Goal: Find specific page/section: Find specific page/section

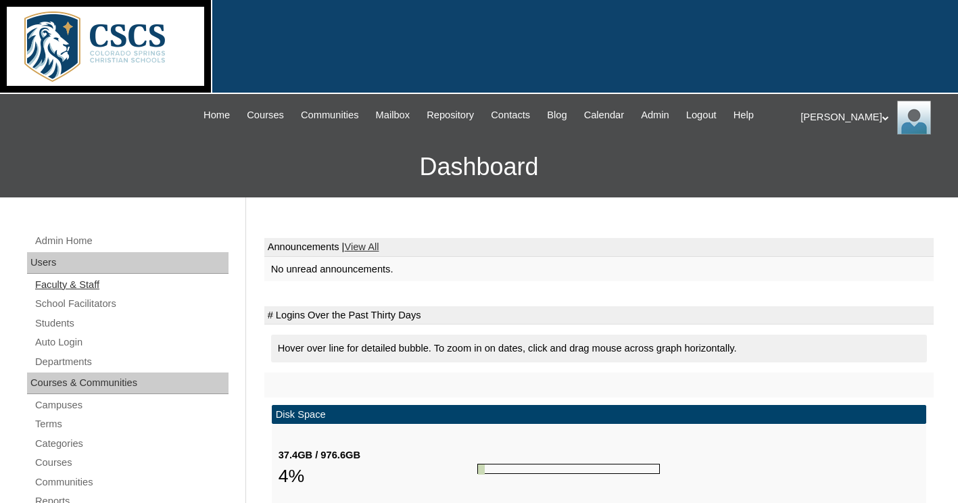
click at [89, 281] on link "Faculty & Staff" at bounding box center [131, 285] width 195 height 17
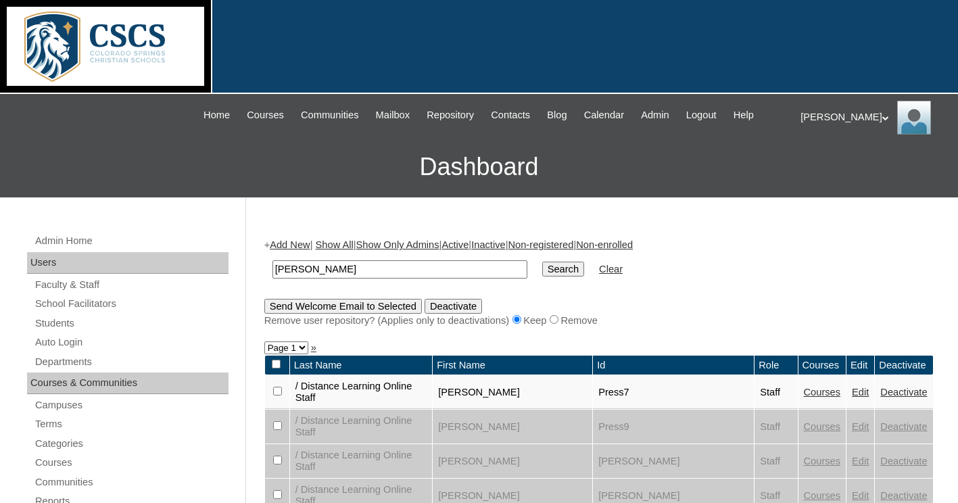
type input "Reed"
click at [542, 262] on input "Search" at bounding box center [563, 269] width 42 height 15
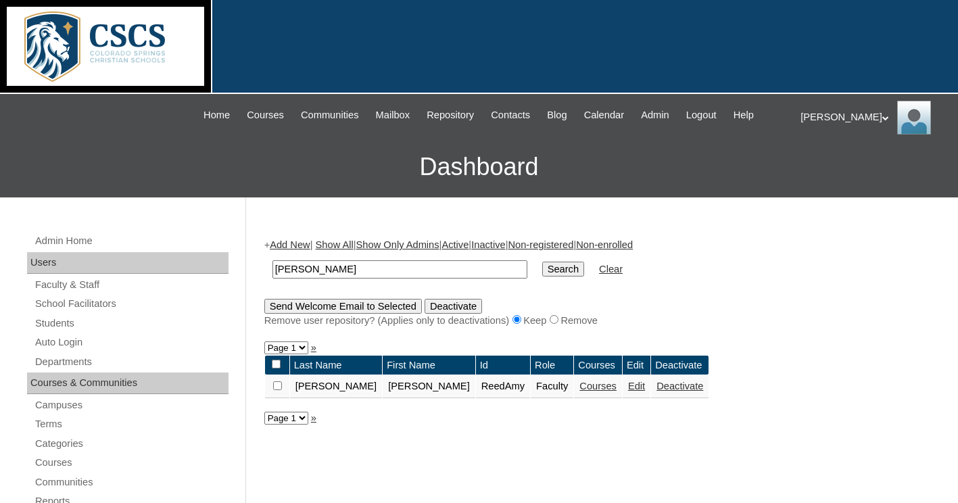
click at [580, 385] on link "Courses" at bounding box center [598, 386] width 37 height 11
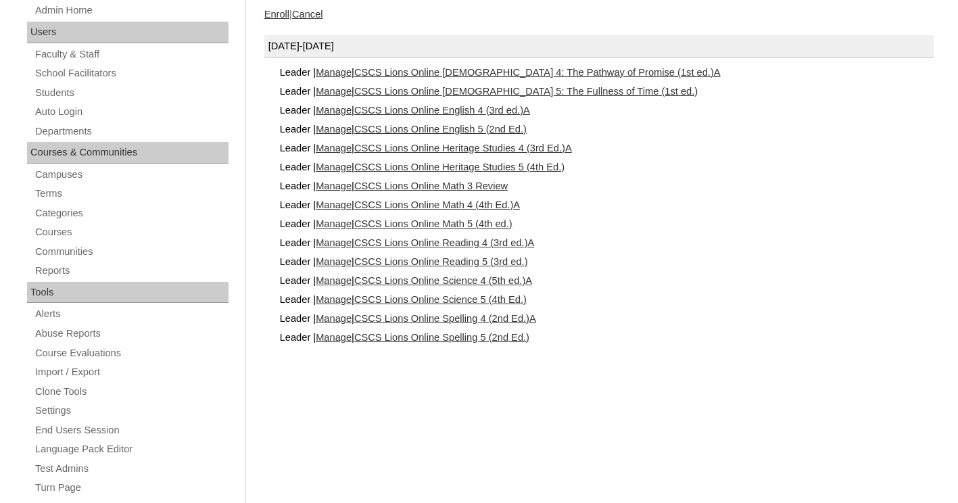
scroll to position [233, 0]
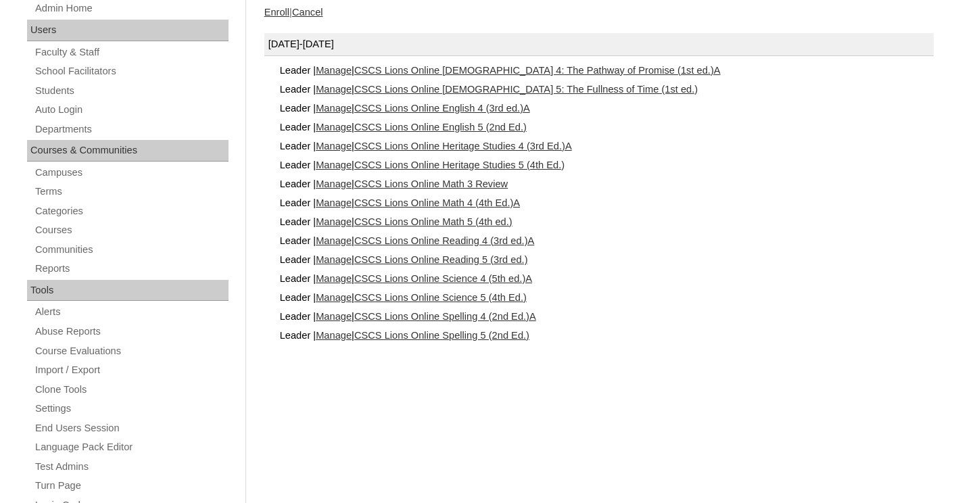
click at [447, 224] on link "CSCS Lions Online Math 5 (4th ed.)" at bounding box center [433, 221] width 158 height 11
